Goal: Find specific page/section: Find specific page/section

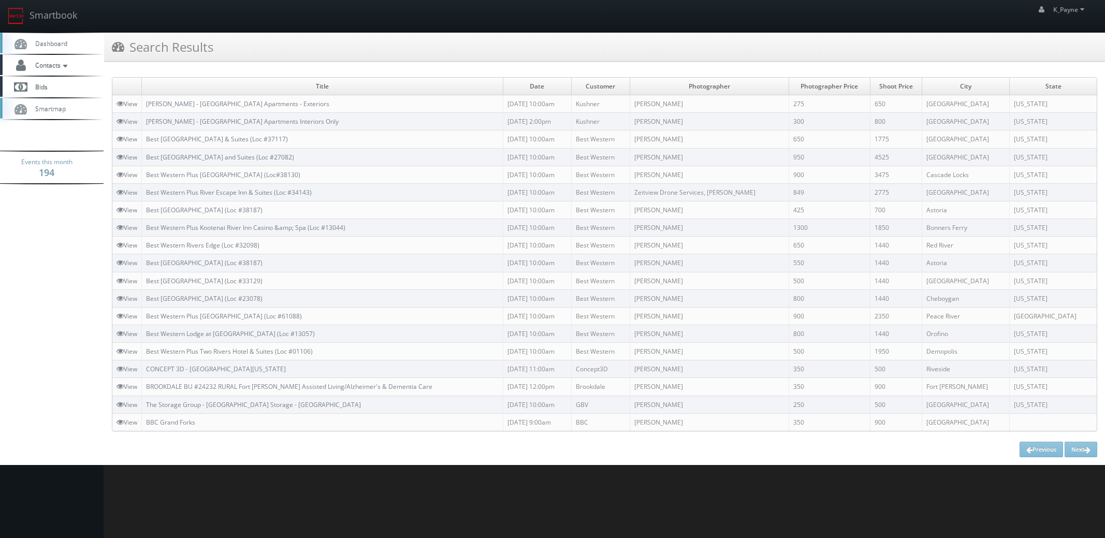
click at [53, 13] on link "Smartbook" at bounding box center [42, 16] width 85 height 32
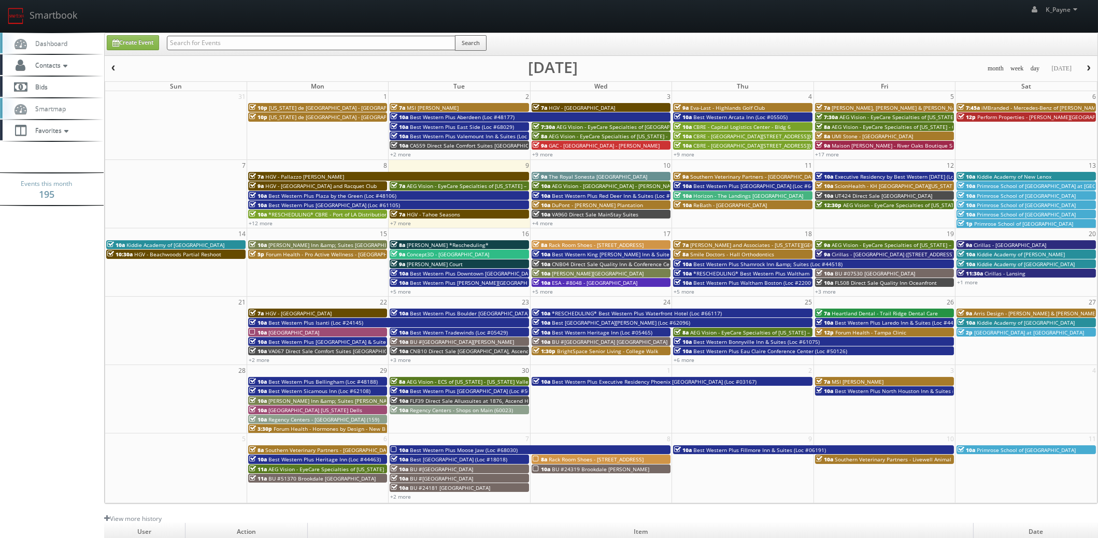
click at [250, 43] on input "text" at bounding box center [311, 43] width 289 height 15
type input "sunrise lodge"
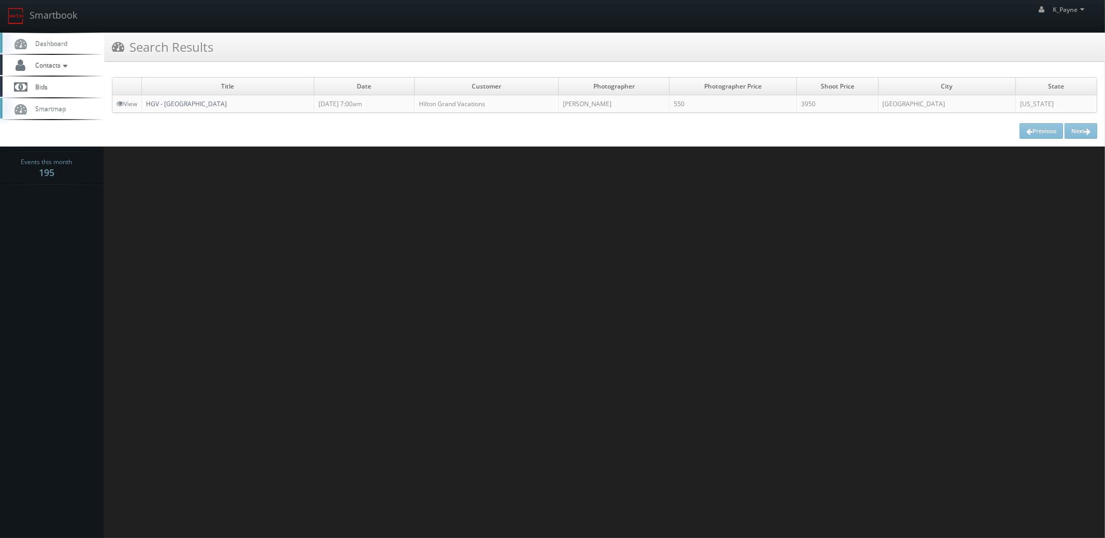
click at [186, 107] on link "HGV - Sunrise Lodge" at bounding box center [186, 103] width 81 height 9
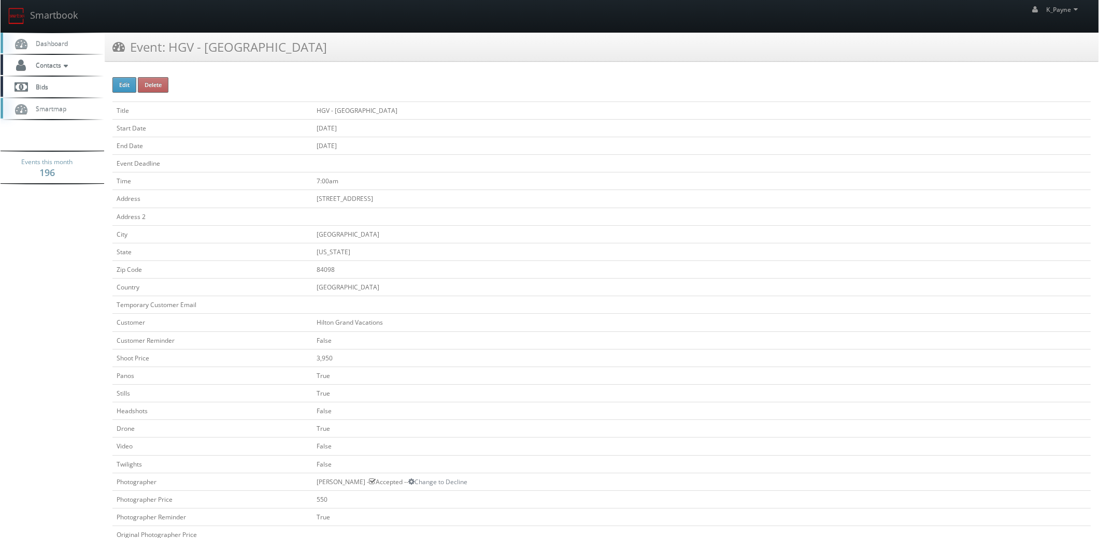
scroll to position [338, 0]
